Goal: Complete application form

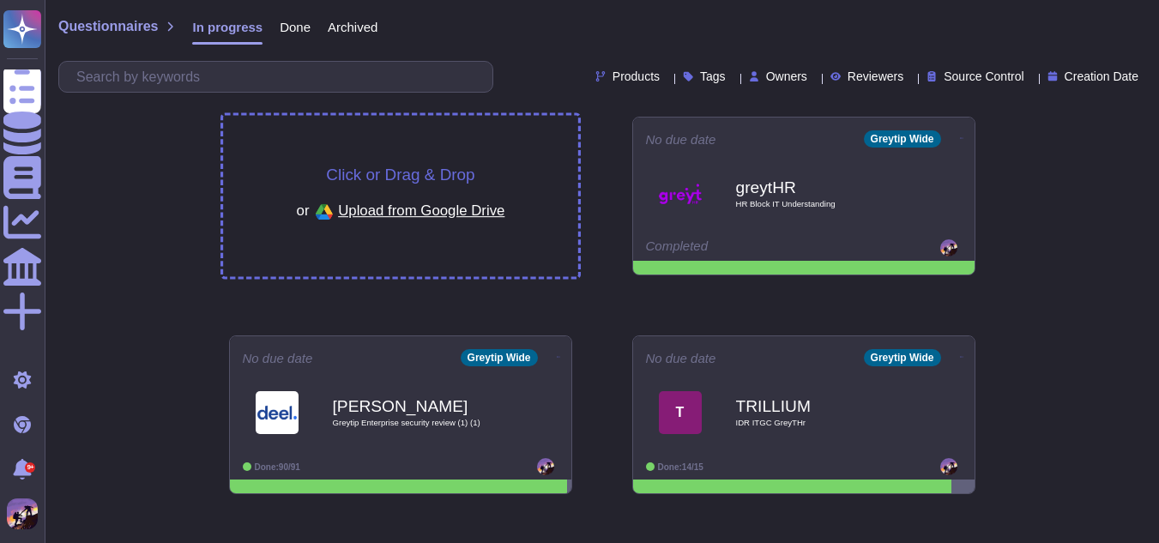
click at [312, 164] on div "Click or Drag & Drop or Upload from Google Drive" at bounding box center [400, 196] width 355 height 161
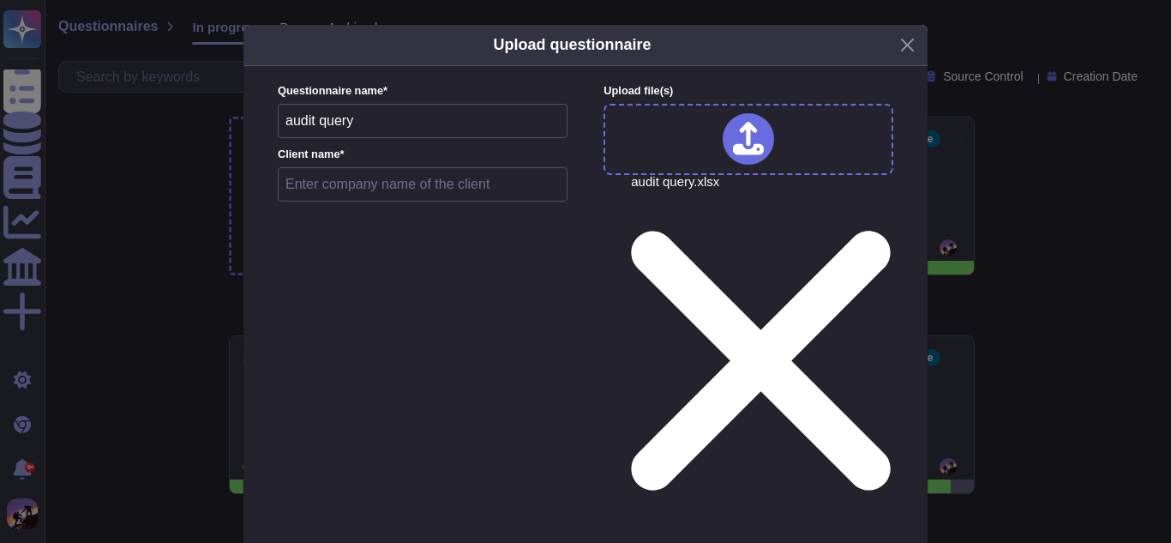
click at [446, 198] on input "text" at bounding box center [423, 184] width 290 height 34
type input "greytHR"
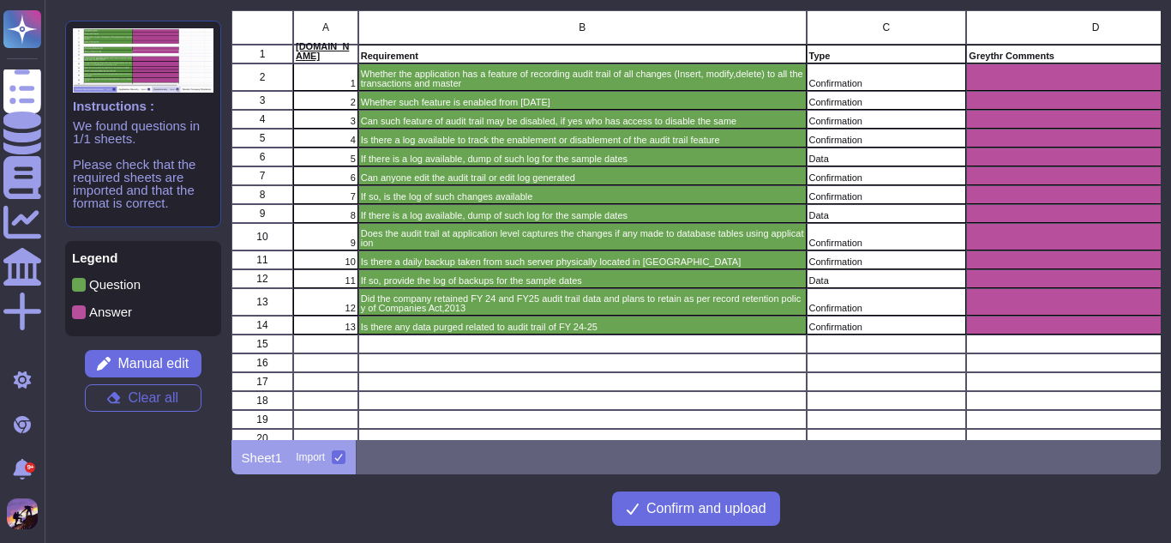
scroll to position [417, 918]
click at [619, 512] on button "Confirm and upload" at bounding box center [696, 508] width 168 height 34
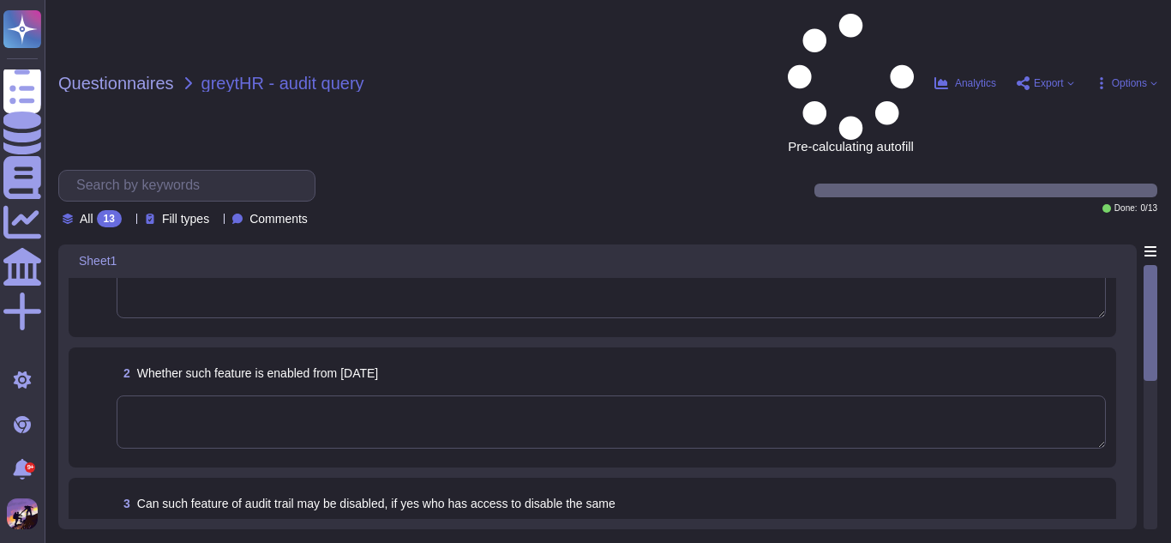
scroll to position [62, 0]
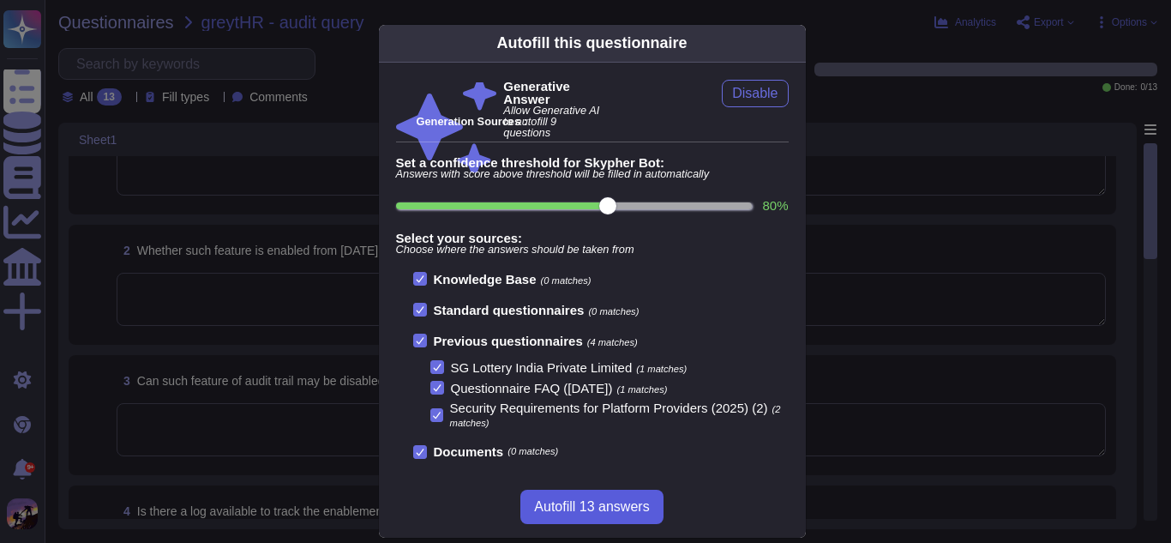
click at [619, 521] on button "Autofill 13 answers" at bounding box center [592, 507] width 142 height 34
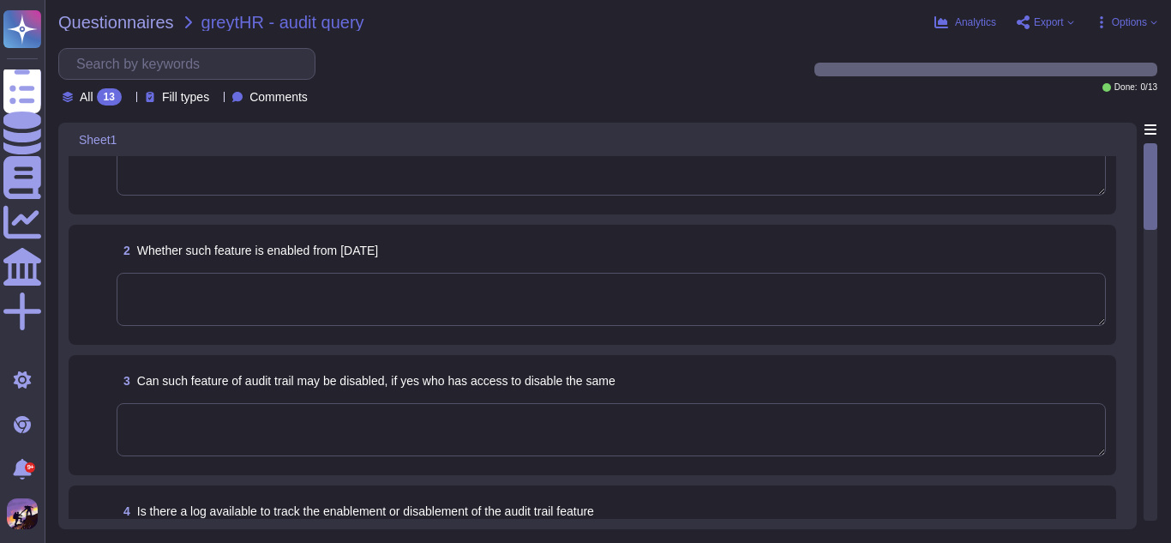
scroll to position [0, 0]
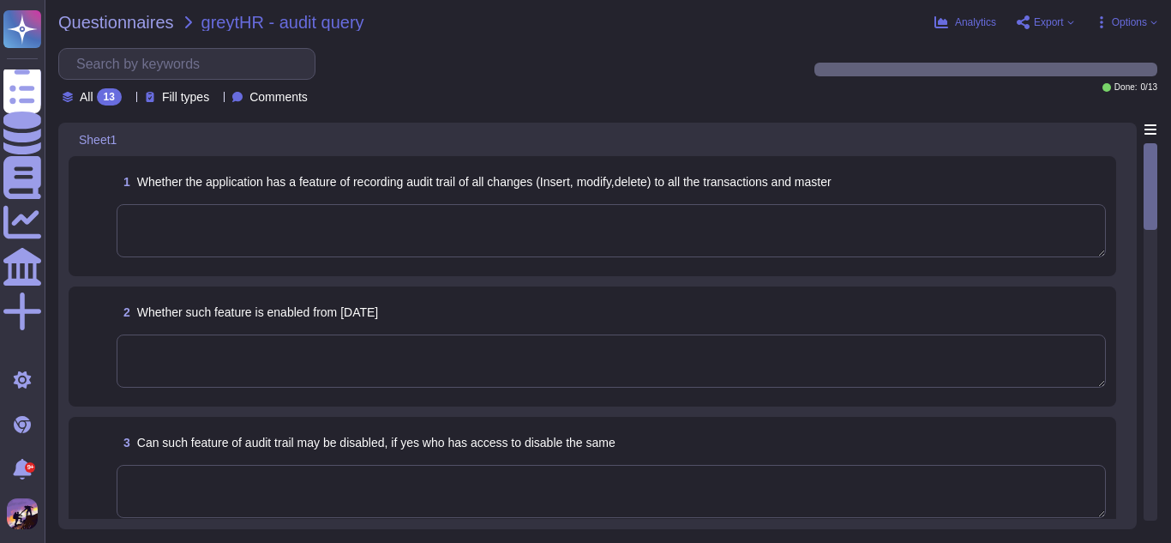
type textarea "Yes, the audit trail feature is always enabled and never disabled to ensure con…"
type textarea "No, the audit trail feature cannot be disabled. It is always enabled to ensure …"
type textarea "Yes, the audit trail feature is always enabled and never disabled to ensure con…"
type textarea "Audit logging is configured as set out above."
type textarea "No, the audit trail feature cannot be modified, disabled, or deleted. It is alw…"
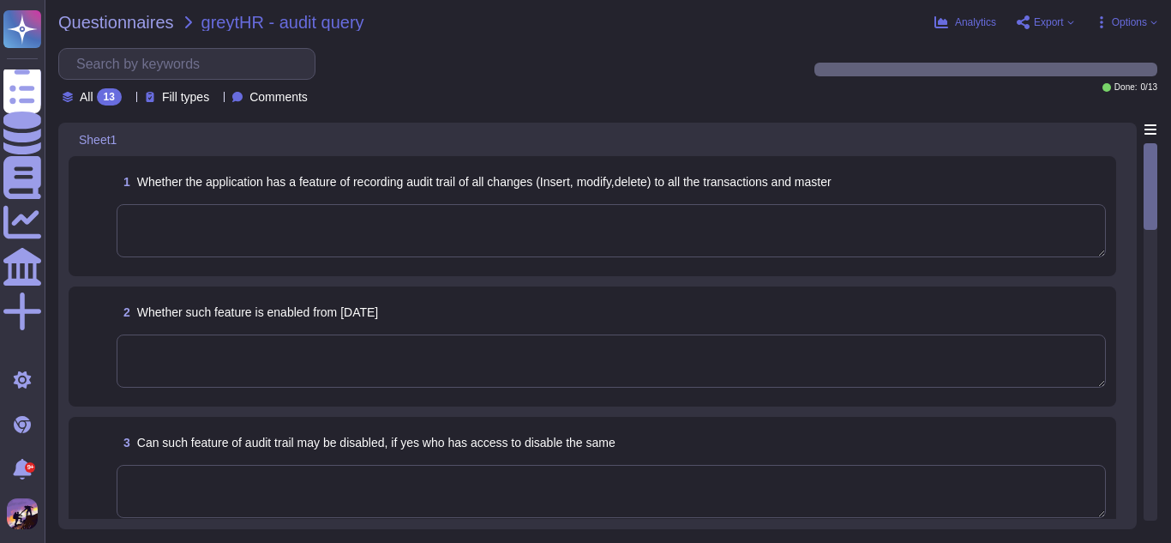
type textarea "Yes, the application has an audit trail feature enabled by default, which recor…"
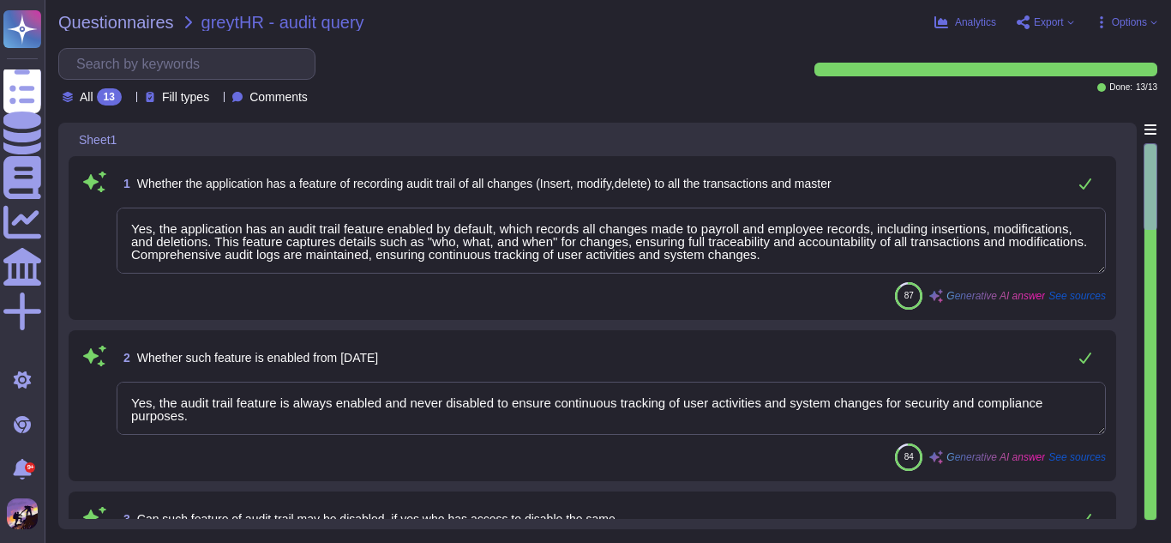
click at [664, 354] on div "2 Whether such feature is enabled from [DATE]" at bounding box center [612, 357] width 990 height 34
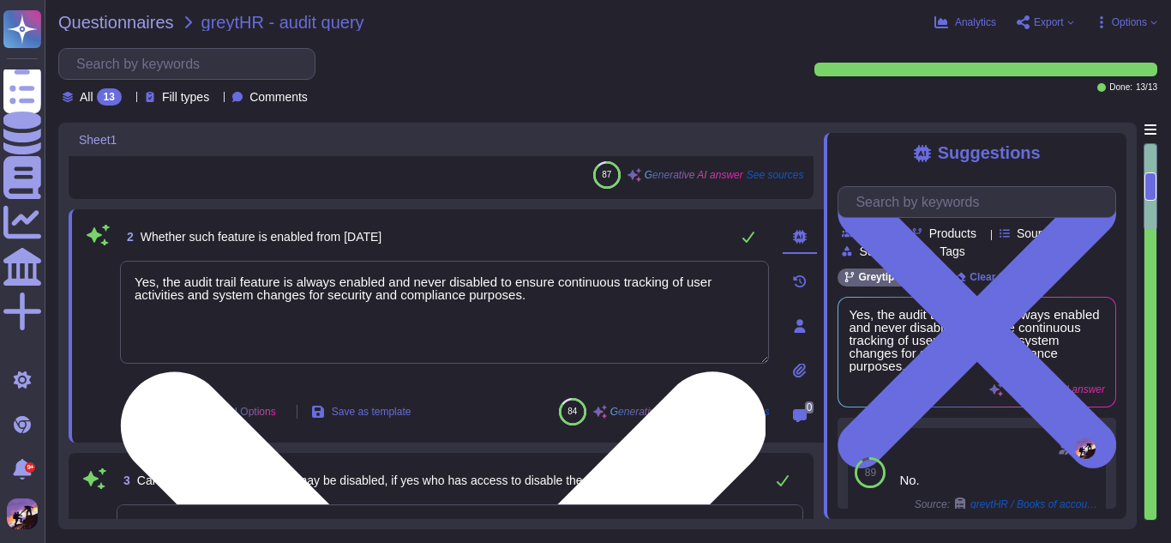
scroll to position [122, 0]
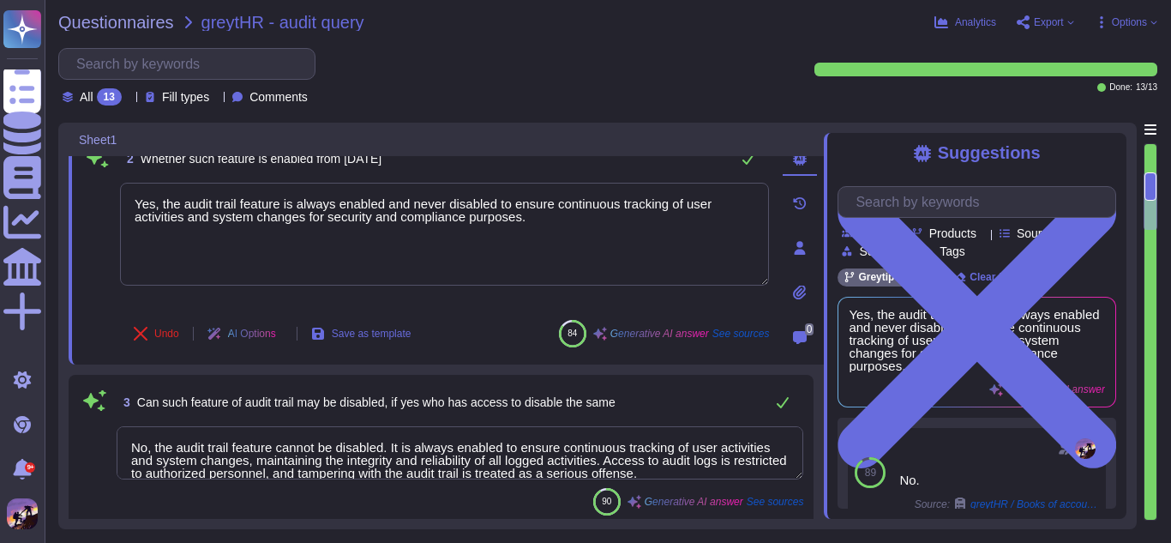
type textarea "No, the audit trail feature cannot be modified, disabled, or deleted. It is alw…"
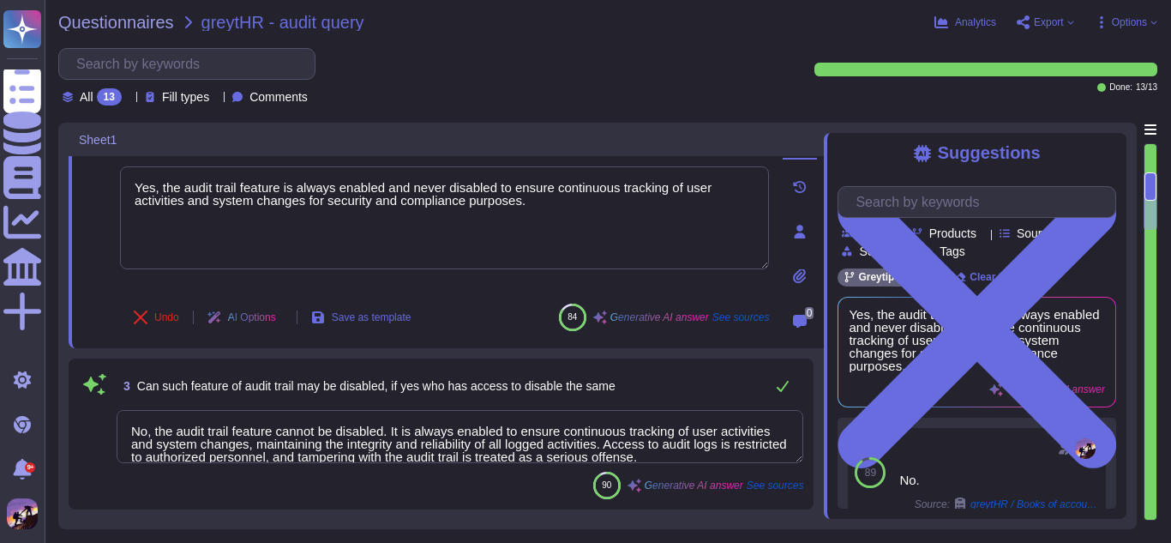
scroll to position [253, 0]
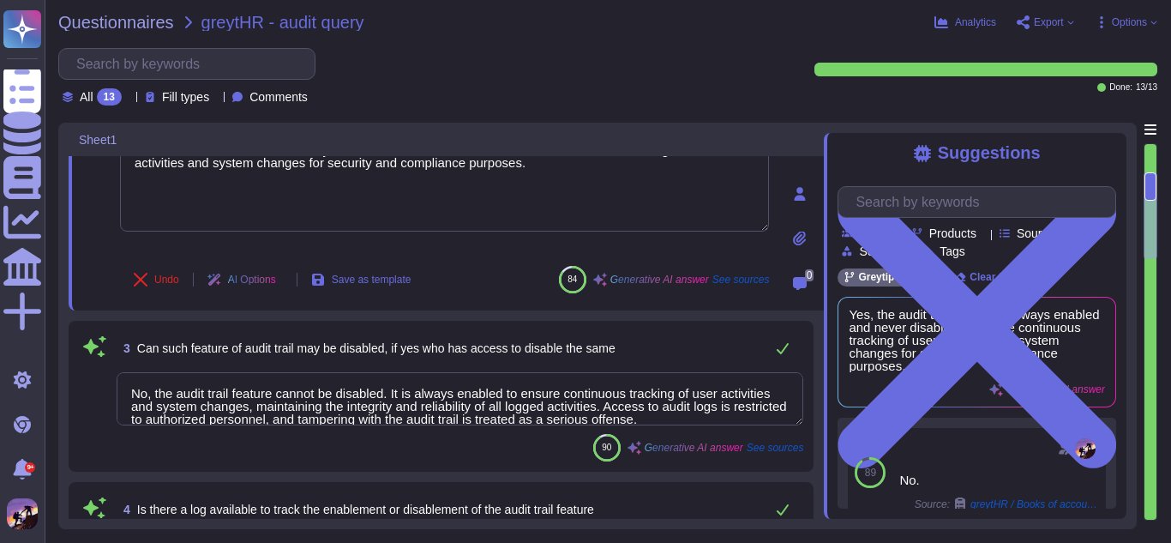
click at [569, 412] on textarea "No, the audit trail feature cannot be disabled. It is always enabled to ensure …" at bounding box center [460, 398] width 687 height 53
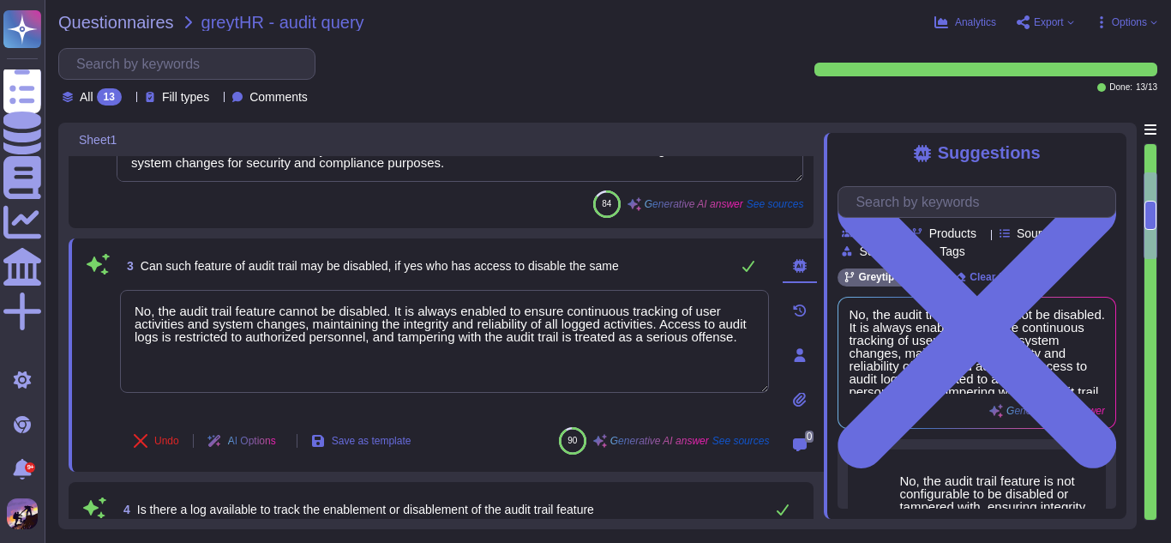
type textarea "Yes, the audit trail feature is enabled to capture changes made to payroll and …"
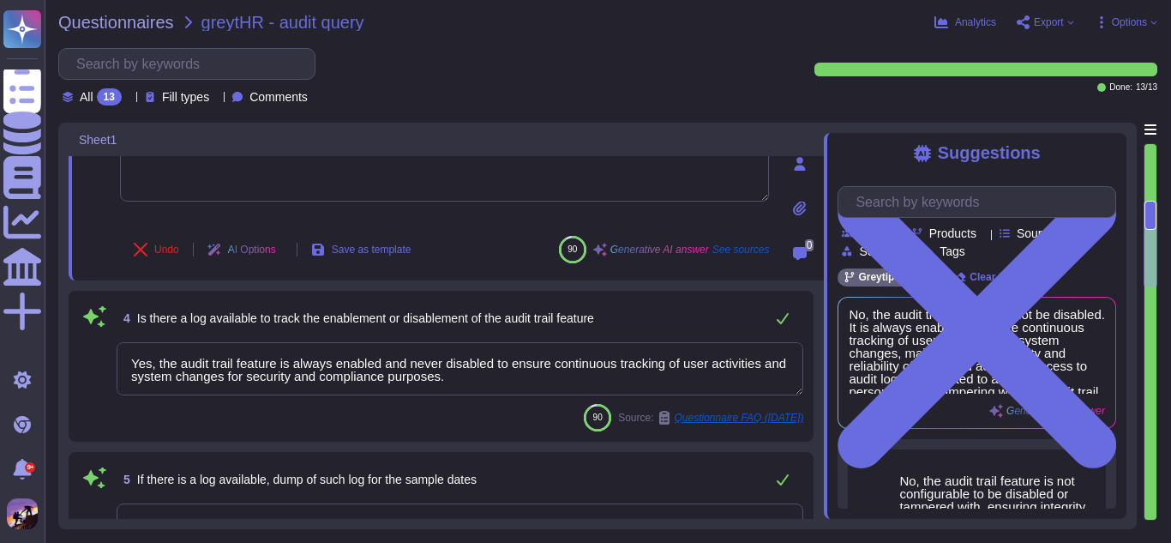
scroll to position [445, 0]
click at [529, 380] on textarea "Yes, the audit trail feature is always enabled and never disabled to ensure con…" at bounding box center [460, 367] width 687 height 53
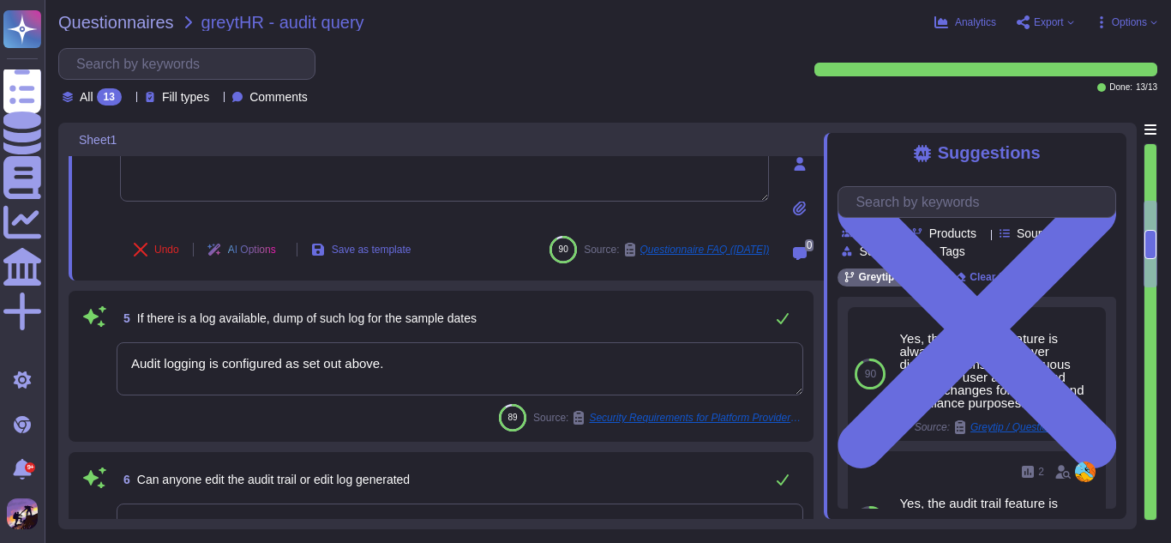
type textarea "Audit logging is configured as set out above."
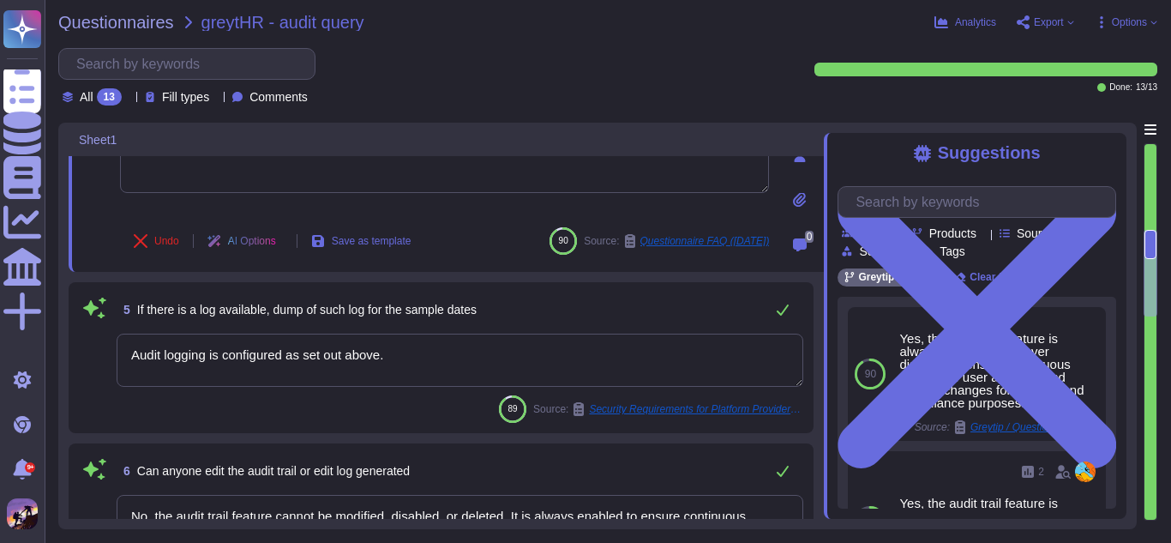
click at [424, 358] on textarea "Audit logging is configured as set out above." at bounding box center [460, 360] width 687 height 53
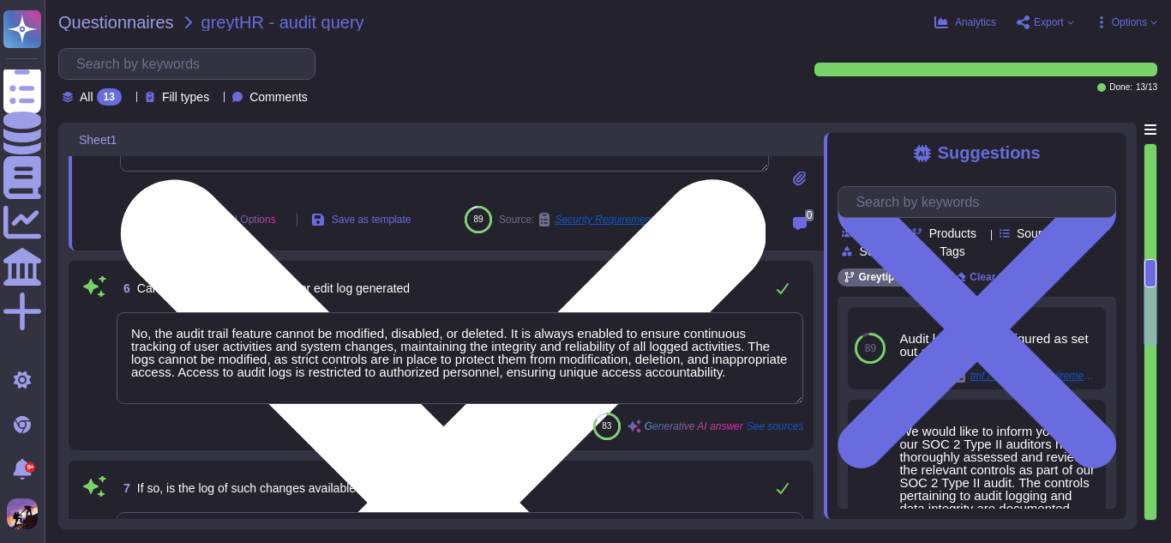
type textarea "Yes, the audit trail at the application level captures changes made to database…"
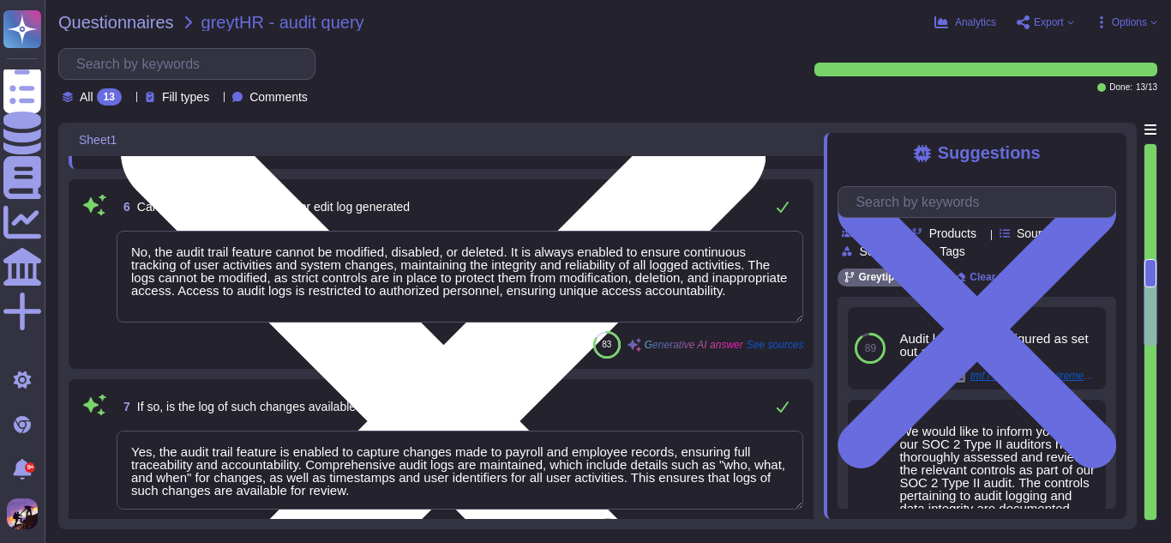
type textarea "Yes, daily backups are taken from the server physically located in [GEOGRAPHIC_…"
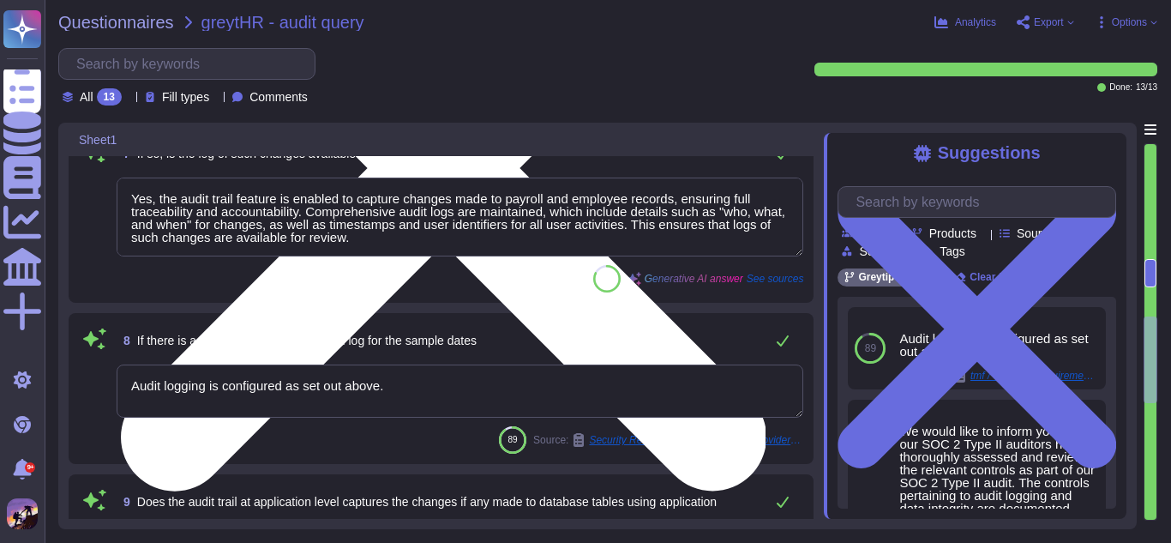
type textarea "Backup is maintained from the date the client is onboarded to the GreytHR syste…"
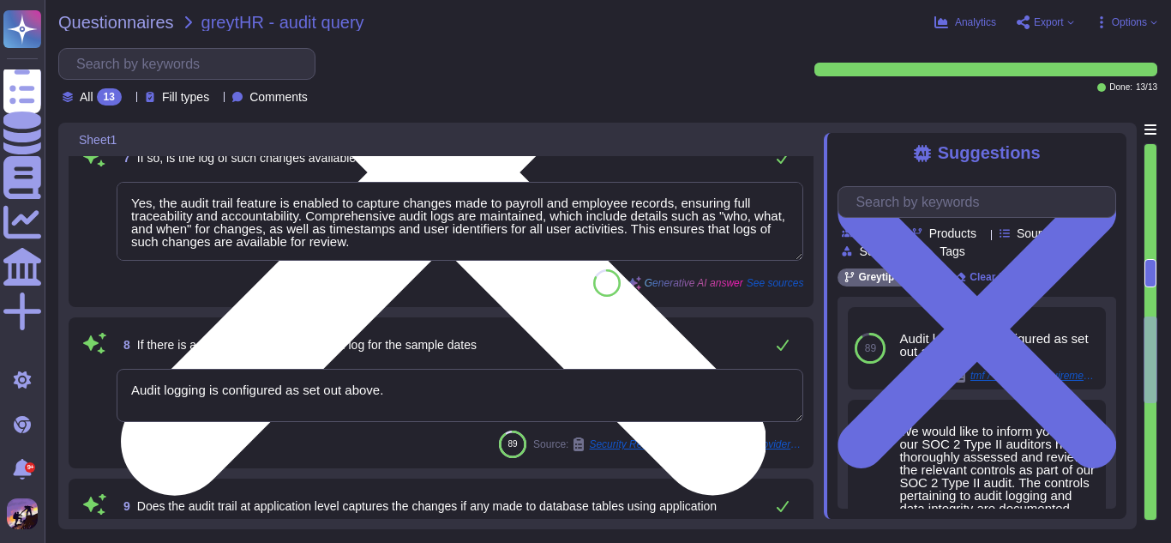
type textarea "Yes, the company retains audit trail data in compliance with its defined retent…"
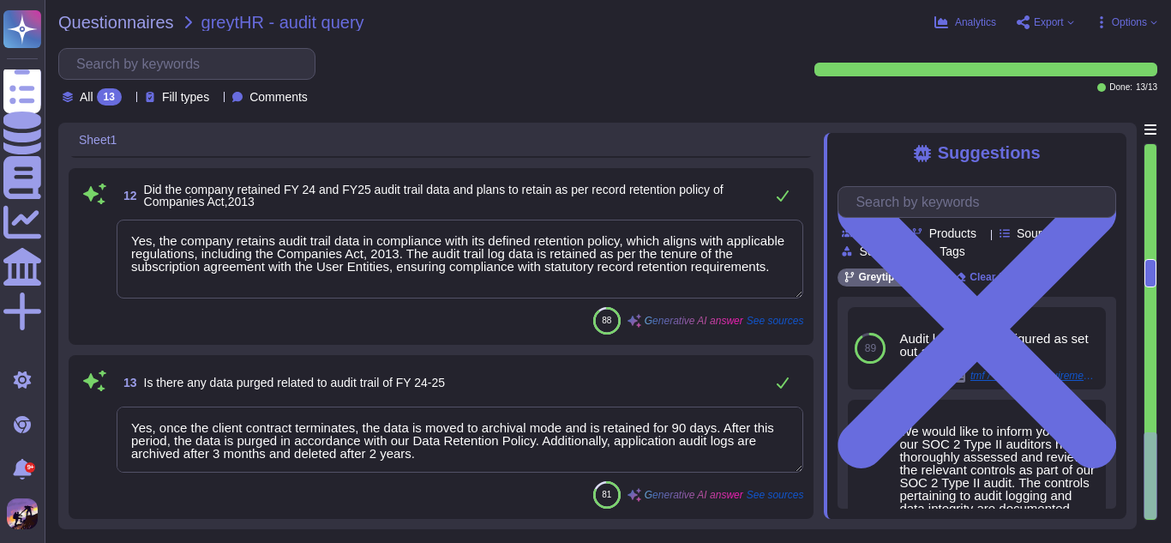
scroll to position [2, 0]
click at [491, 466] on textarea "Yes, once the client contract terminates, the data is moved to archival mode an…" at bounding box center [460, 439] width 687 height 66
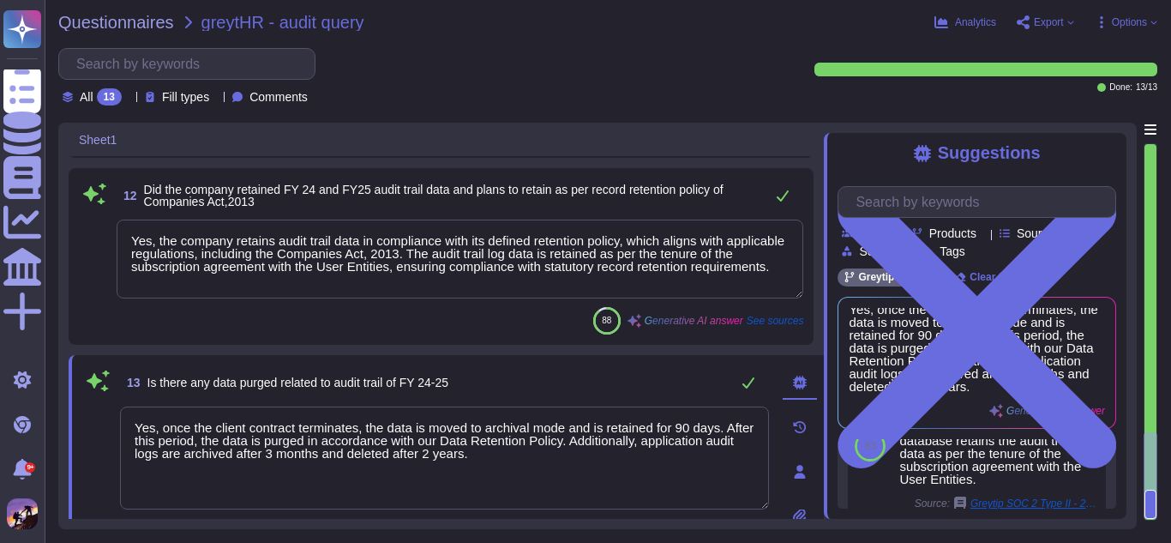
scroll to position [55, 0]
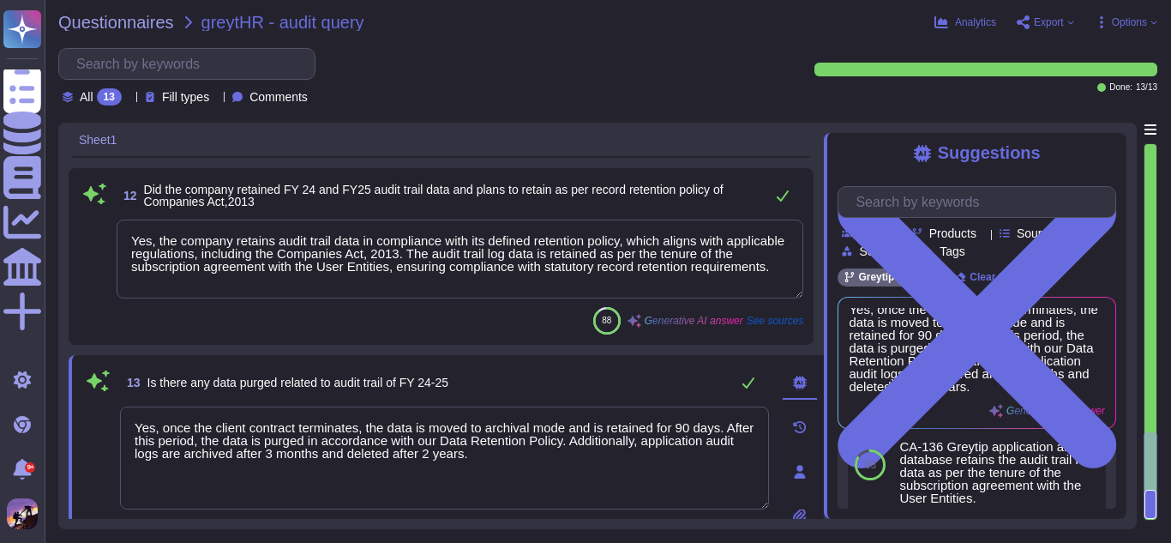
click at [796, 427] on icon at bounding box center [800, 427] width 14 height 14
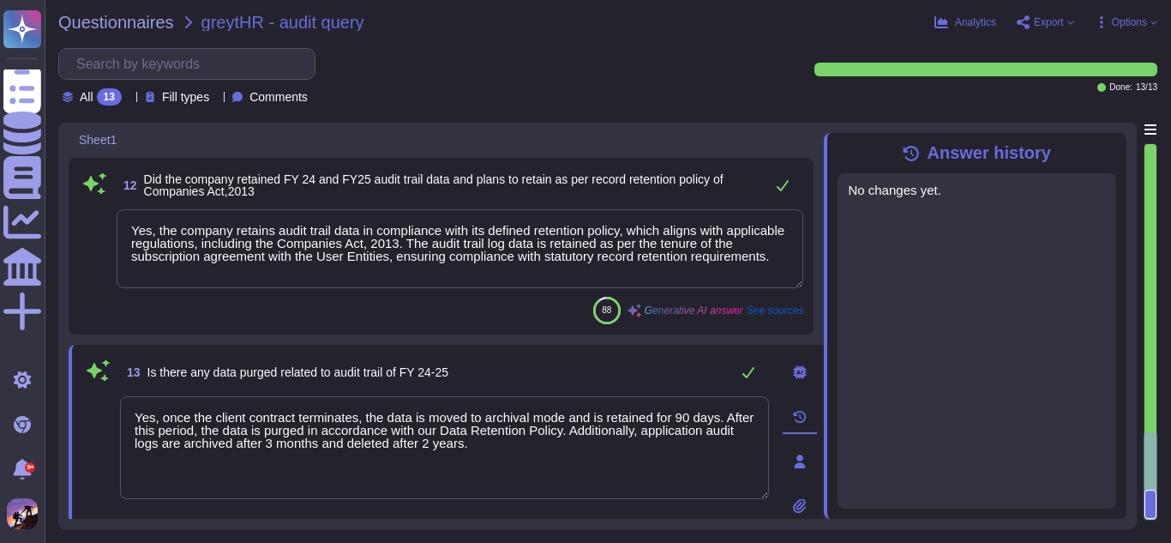
scroll to position [1911, 0]
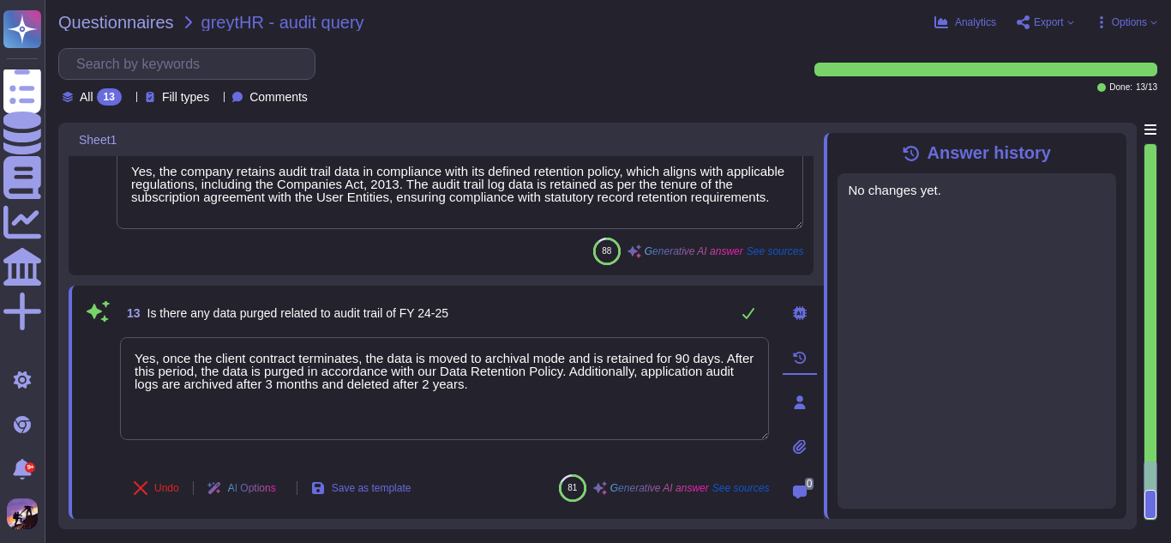
click at [799, 312] on icon at bounding box center [800, 313] width 14 height 14
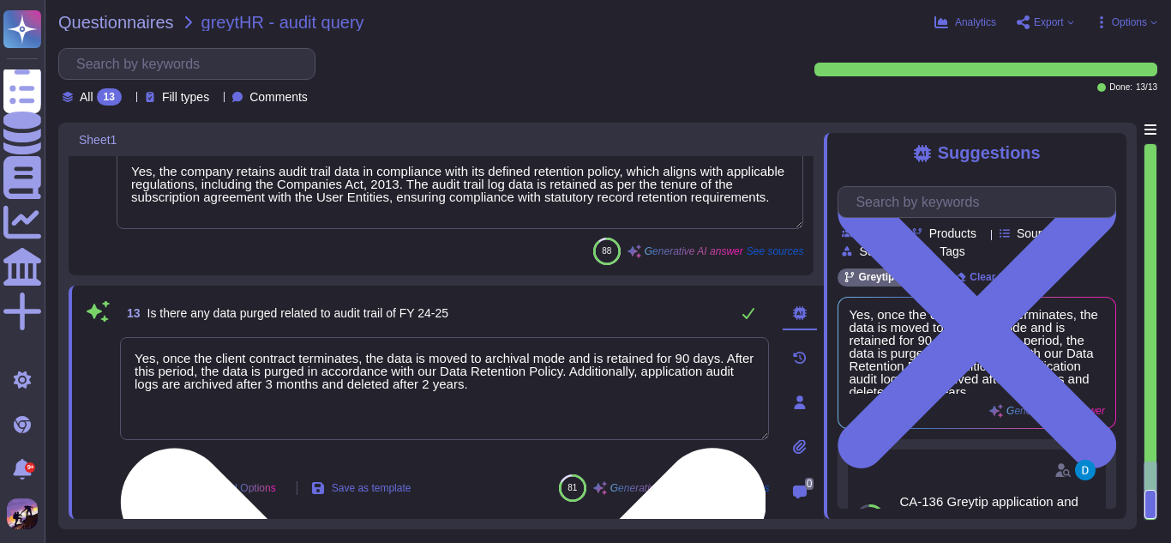
click at [548, 394] on textarea "Yes, once the client contract terminates, the data is moved to archival mode an…" at bounding box center [444, 388] width 649 height 103
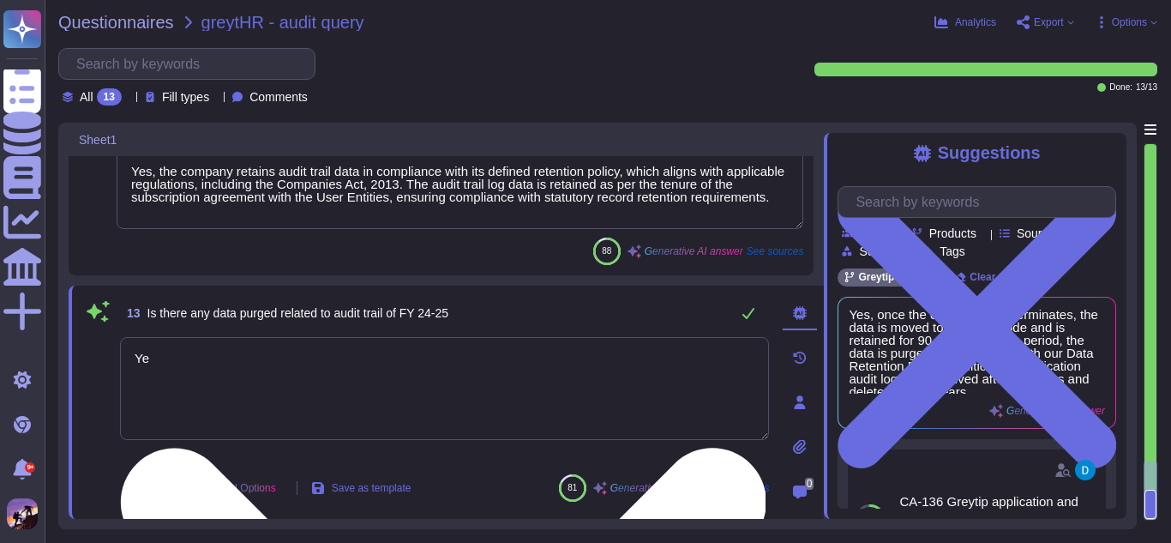
type textarea "Y"
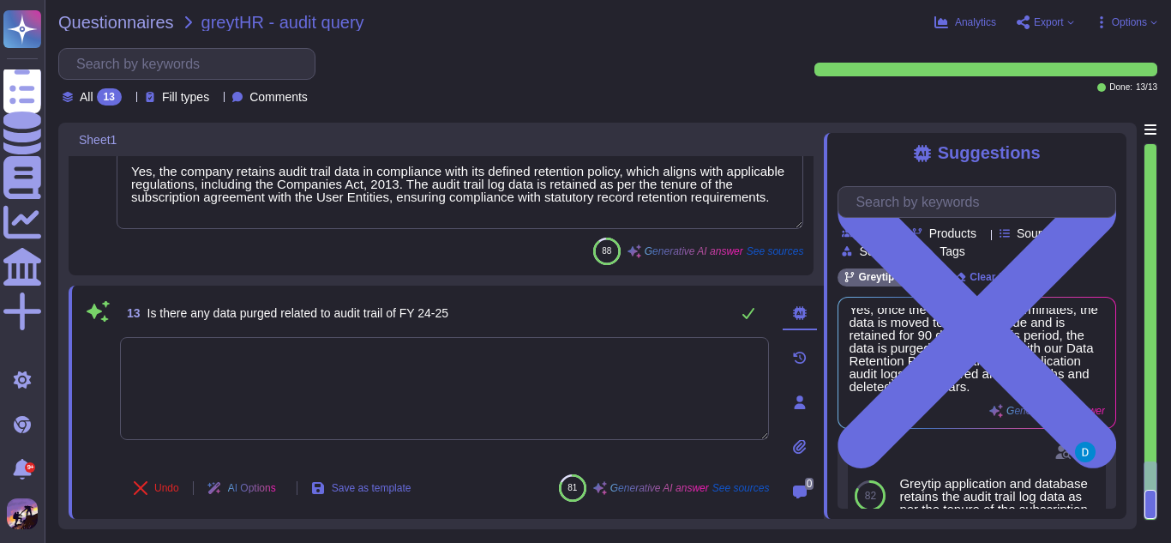
scroll to position [6, 0]
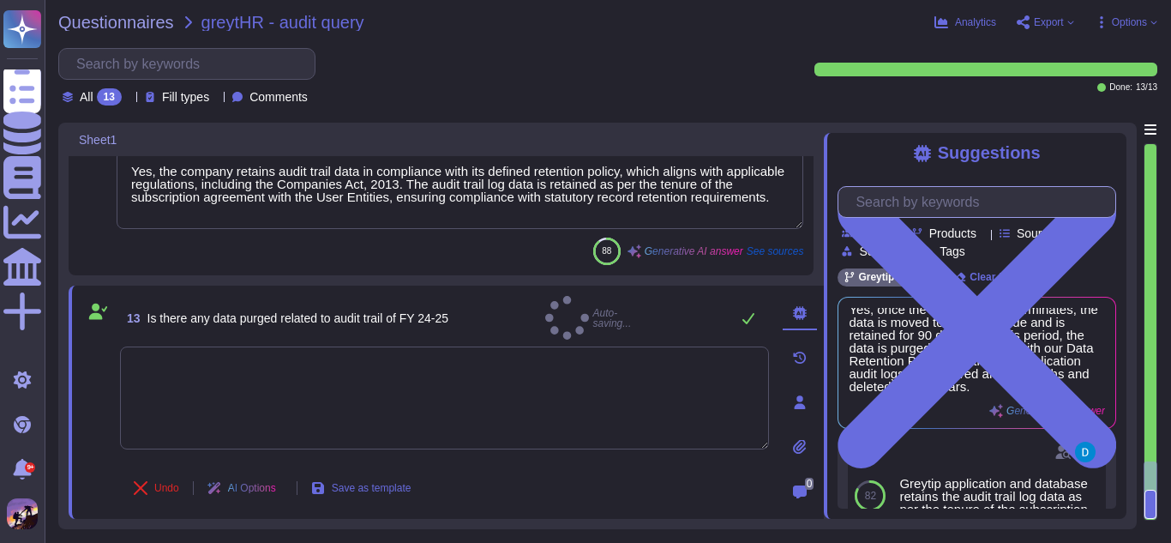
click at [892, 216] on input "text" at bounding box center [981, 202] width 268 height 30
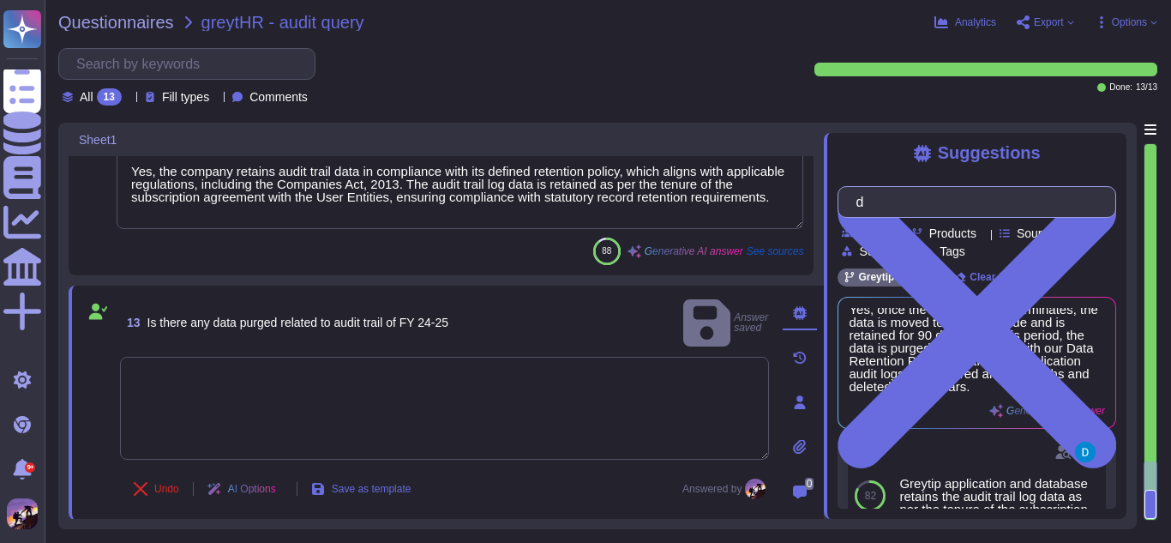
scroll to position [0, 0]
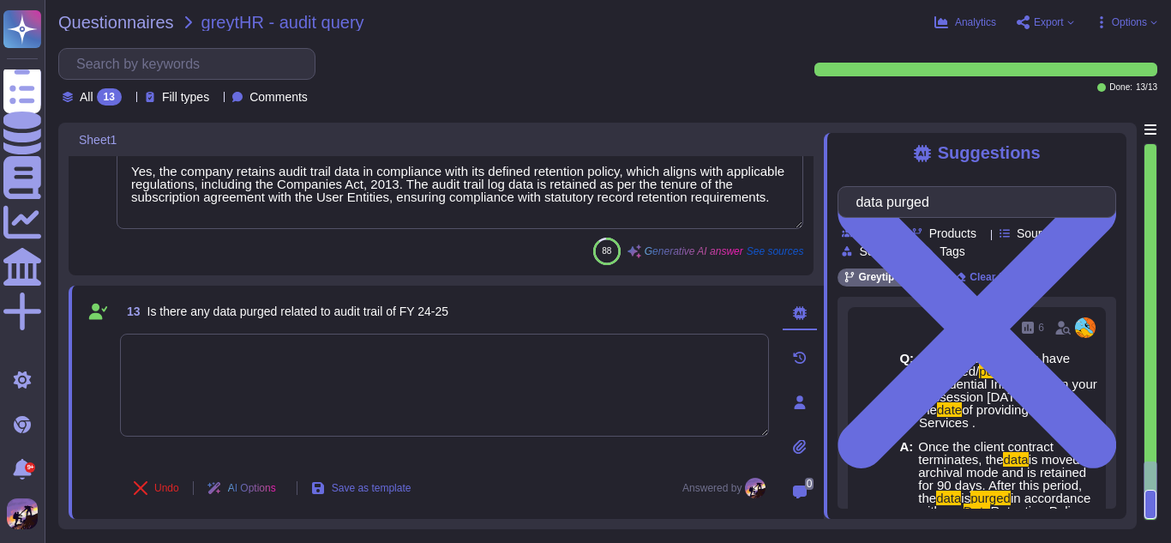
type input "data purged"
click at [447, 382] on textarea at bounding box center [444, 385] width 649 height 103
click at [793, 363] on icon at bounding box center [800, 358] width 14 height 14
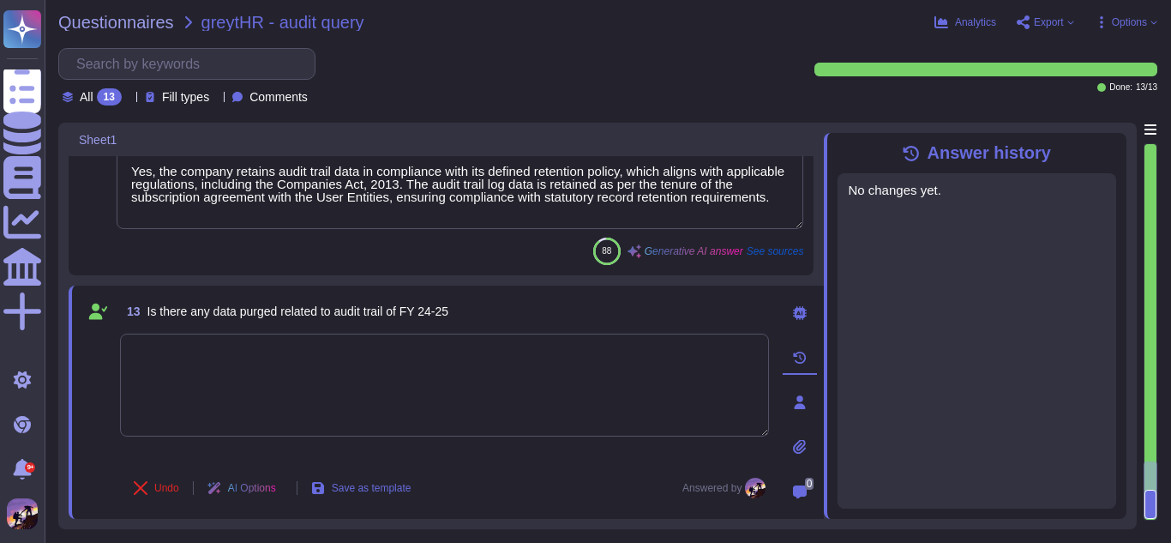
click at [793, 363] on icon at bounding box center [800, 358] width 14 height 14
drag, startPoint x: 130, startPoint y: 311, endPoint x: 470, endPoint y: 304, distance: 339.7
click at [470, 304] on div "13 Is there any data purged related to audit trail of FY 24-25" at bounding box center [444, 311] width 649 height 31
drag, startPoint x: 148, startPoint y: 310, endPoint x: 474, endPoint y: 301, distance: 326.0
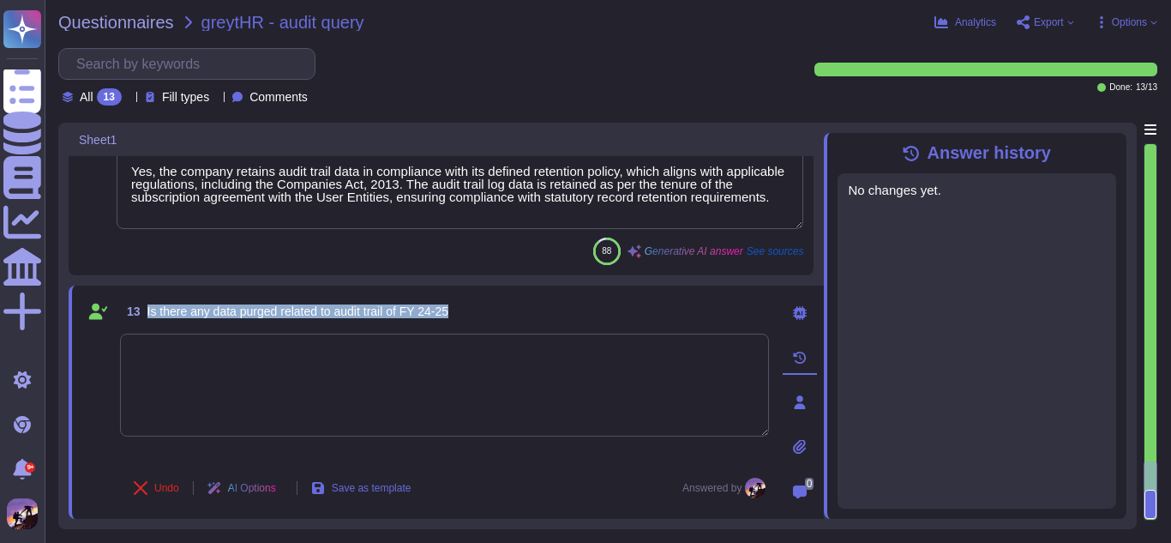
click at [474, 301] on div "13 Is there any data purged related to audit trail of FY 24-25" at bounding box center [444, 311] width 649 height 31
copy span "Is there any data purged related to audit trail of FY 24-25"
click at [1117, 143] on icon at bounding box center [1117, 143] width 0 height 0
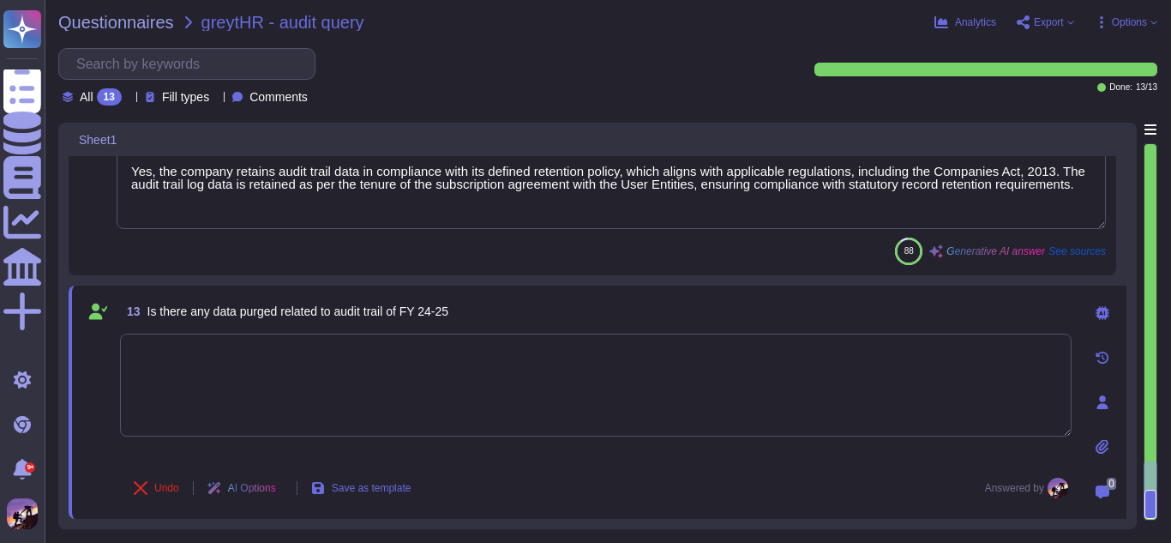
click at [402, 387] on textarea at bounding box center [596, 385] width 952 height 103
click at [1104, 315] on icon at bounding box center [1103, 313] width 14 height 14
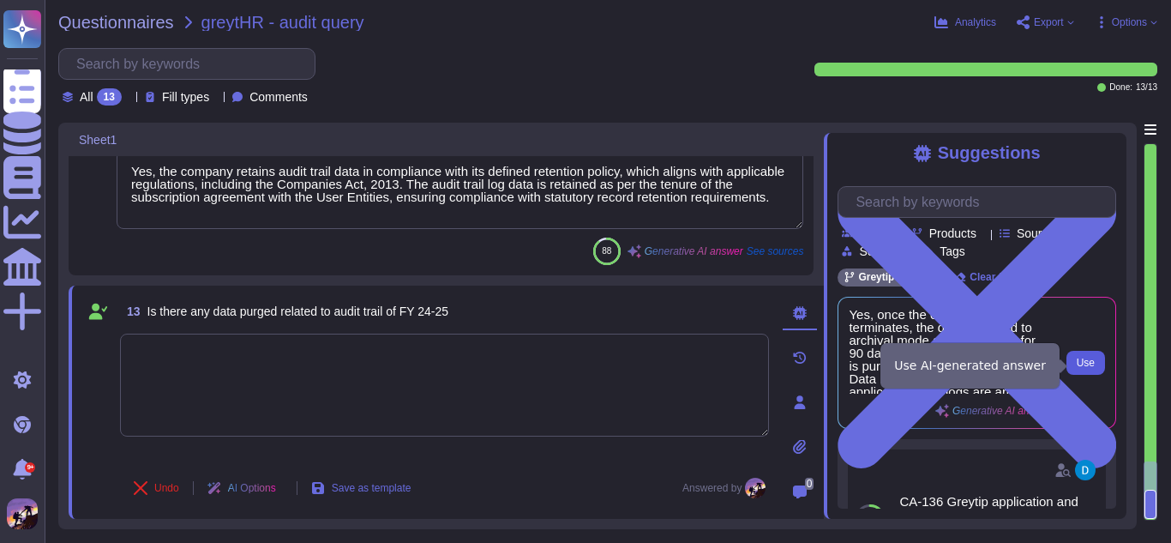
click at [1095, 364] on button "Use" at bounding box center [1086, 363] width 39 height 24
type textarea "Yes, once the client contract terminates, the data is moved to archival mode an…"
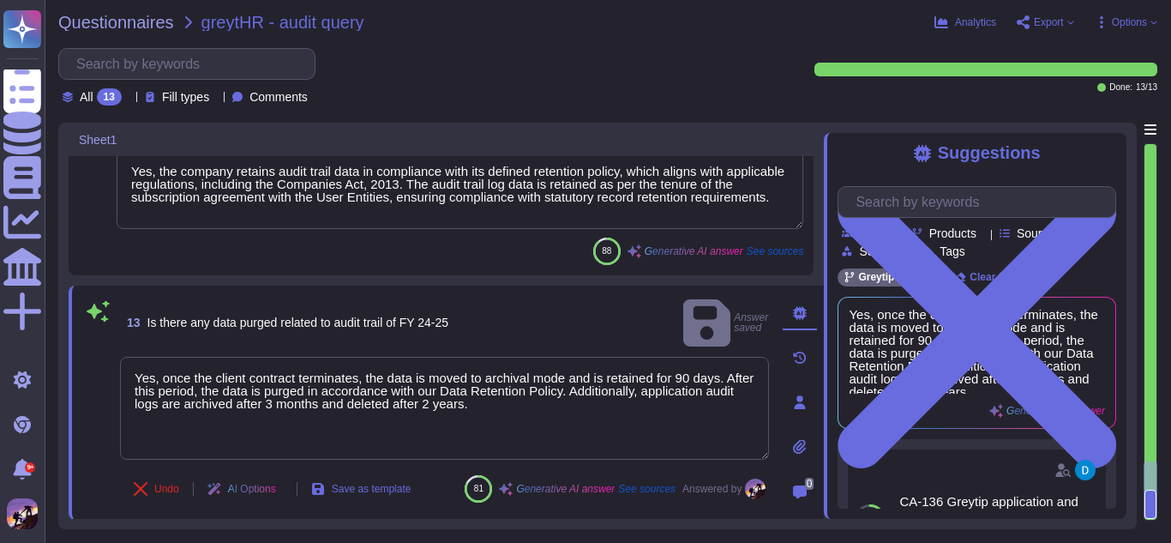
click at [519, 314] on div "13 Is there any data purged related to audit trail of FY 24-25 Answer saved" at bounding box center [444, 323] width 649 height 54
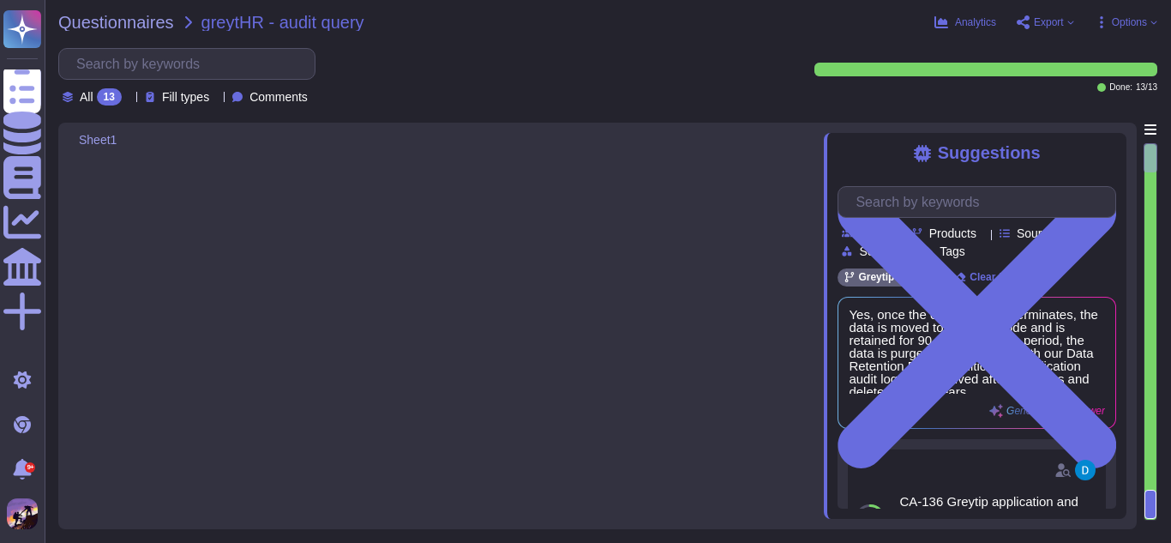
type textarea "Yes, the audit trail feature is always enabled and never disabled to ensure con…"
type textarea "Audit logging is configured as set out above."
type textarea "No, the audit trail feature cannot be modified, disabled, or deleted. It is alw…"
type textarea "Yes, the audit trail feature is enabled to capture changes made to payroll and …"
type textarea "Audit logging is configured as set out above."
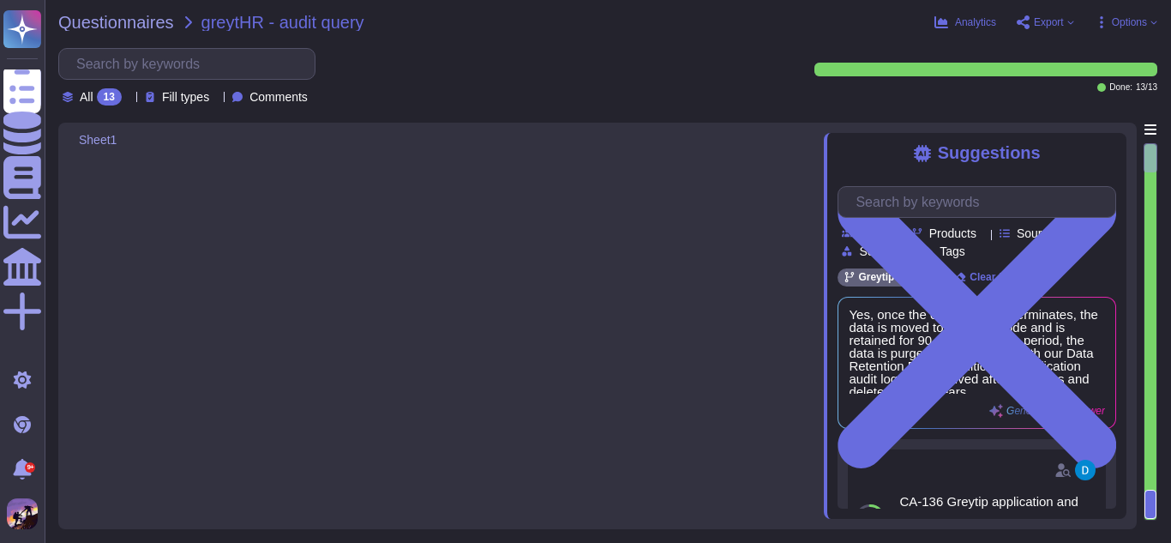
type textarea "Yes, the audit trail at the application level captures changes made to database…"
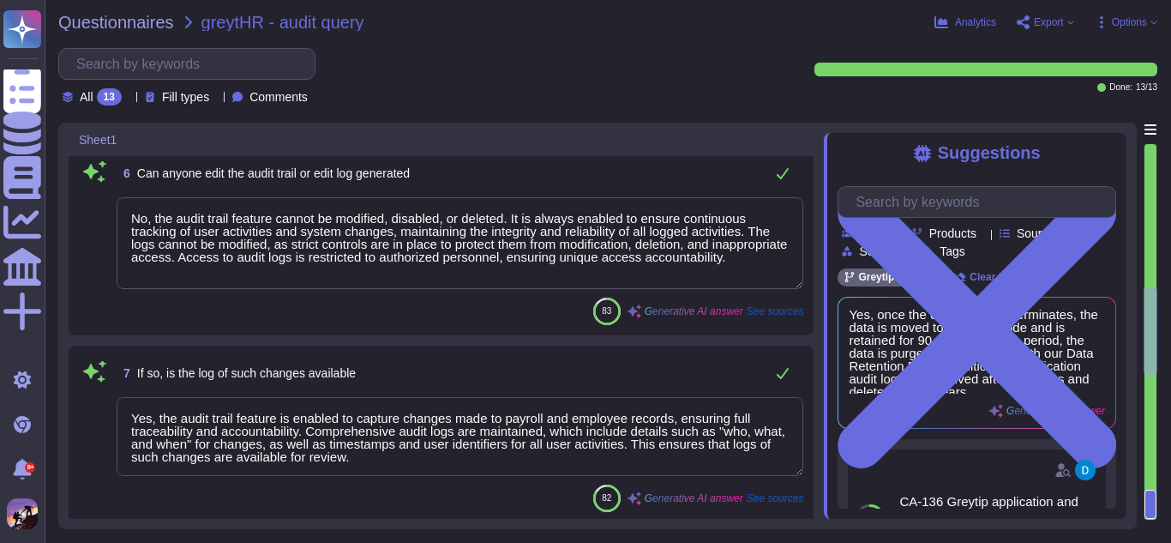
type textarea "No, the audit trail feature cannot be disabled. It is always enabled to ensure …"
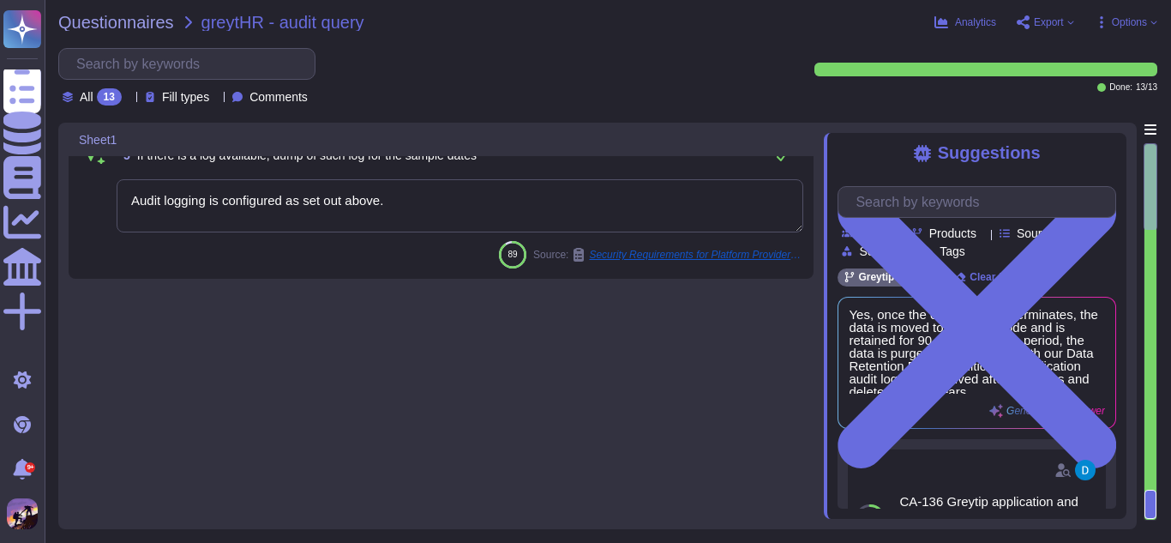
type textarea "Yes, the application has an audit trail feature enabled by default, which recor…"
type textarea "Yes, the audit trail feature is always enabled and never disabled to ensure con…"
